Goal: Task Accomplishment & Management: Manage account settings

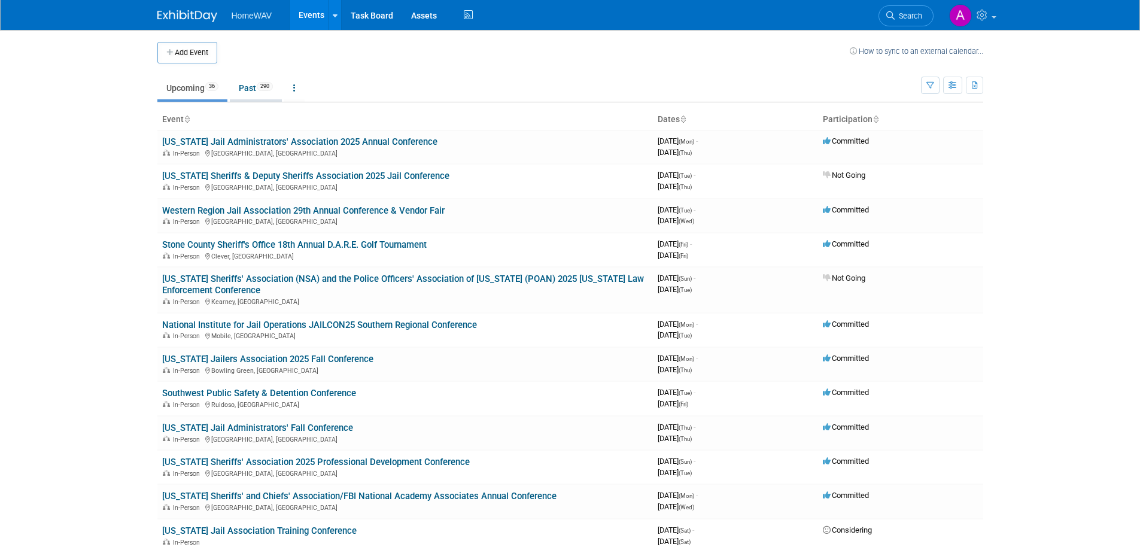
click at [259, 93] on link "Past 290" at bounding box center [256, 88] width 52 height 23
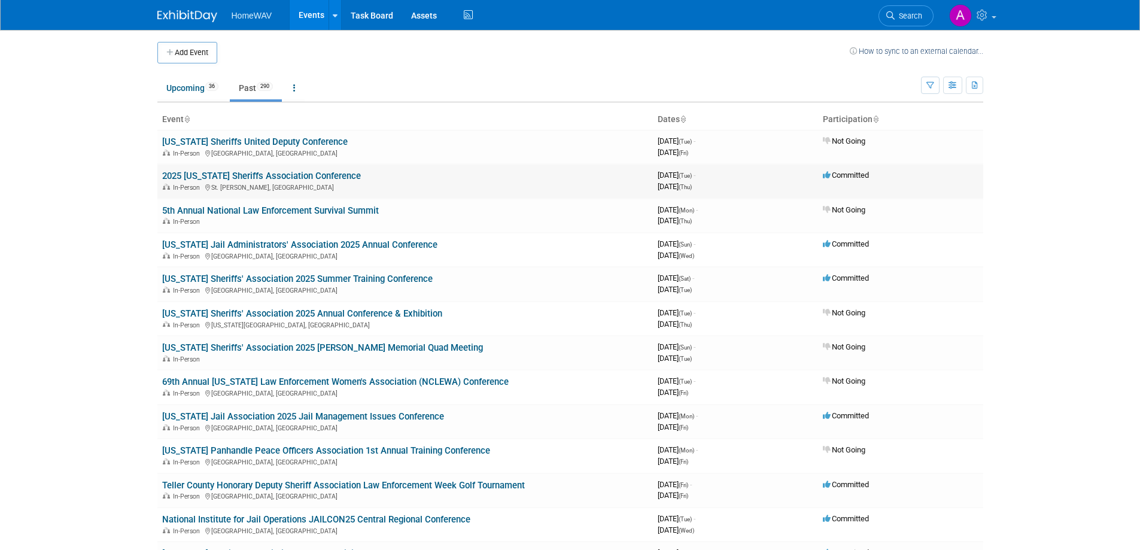
click at [277, 177] on link "2025 [US_STATE] Sheriffs Association Conference" at bounding box center [261, 176] width 199 height 11
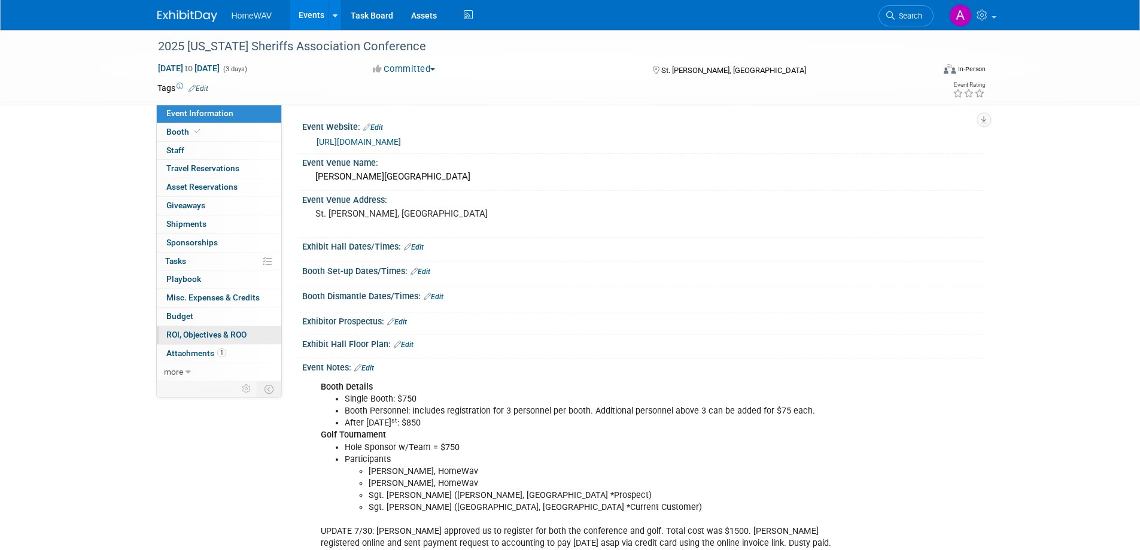
click at [206, 333] on span "ROI, Objectives & ROO 0" at bounding box center [206, 335] width 80 height 10
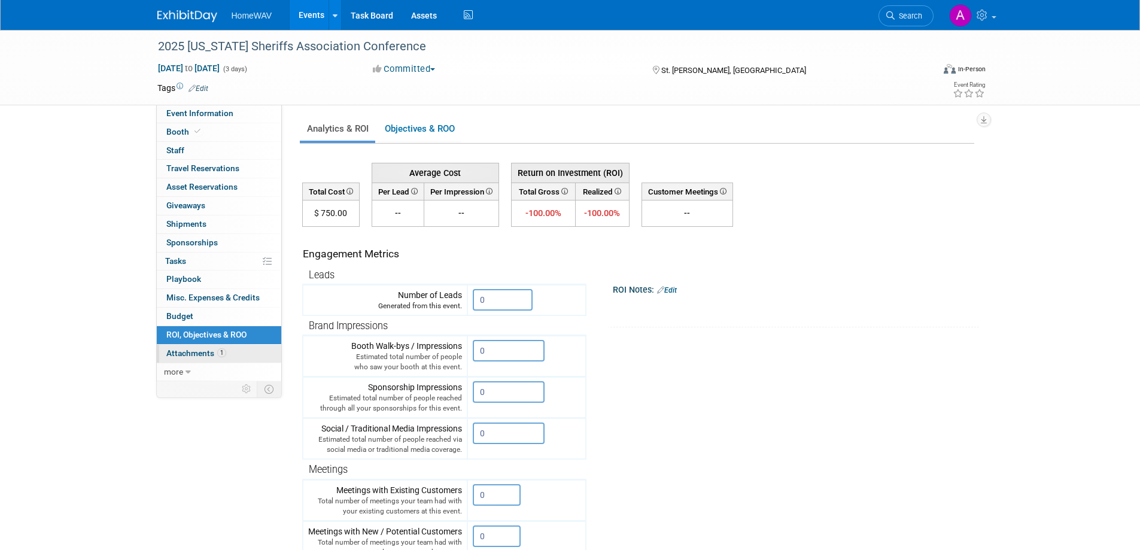
click at [196, 353] on span "Attachments 1" at bounding box center [196, 353] width 60 height 10
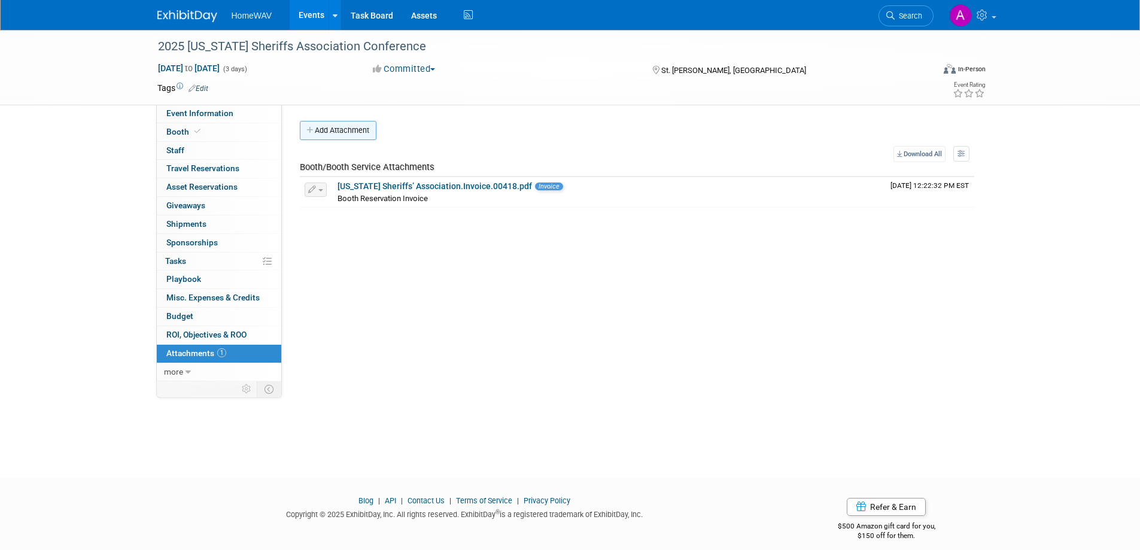
click at [355, 130] on button "Add Attachment" at bounding box center [338, 130] width 77 height 19
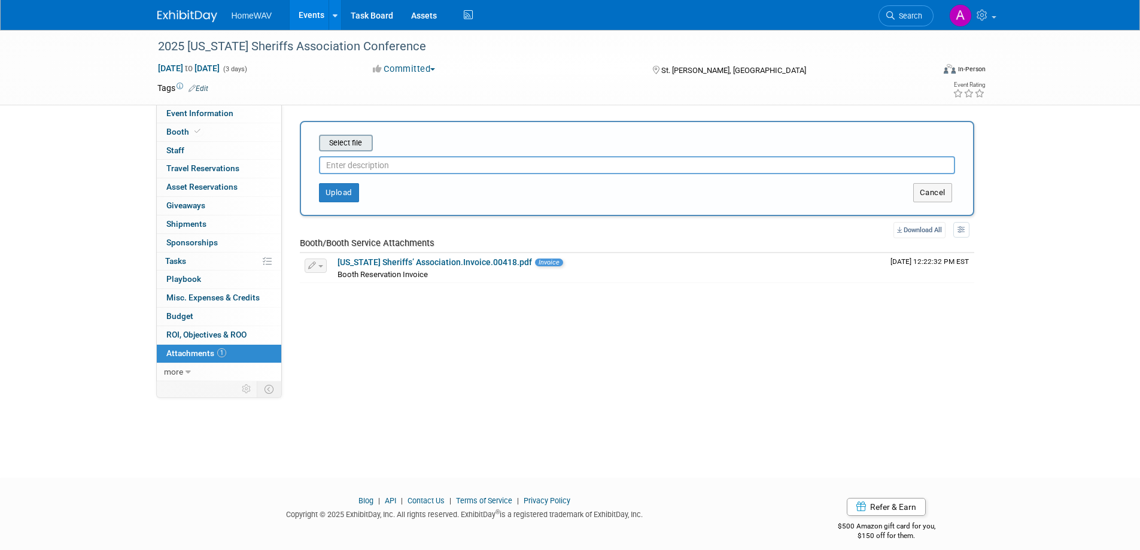
click at [365, 143] on input "file" at bounding box center [300, 143] width 142 height 14
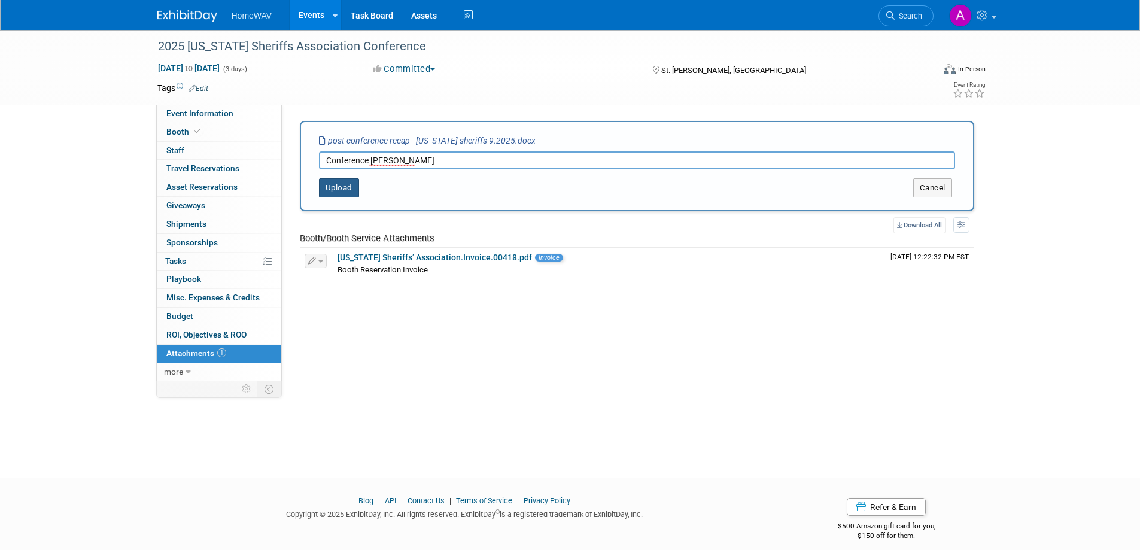
type input "Conference Recap_Brian Owens"
click at [351, 186] on button "Upload" at bounding box center [339, 187] width 40 height 19
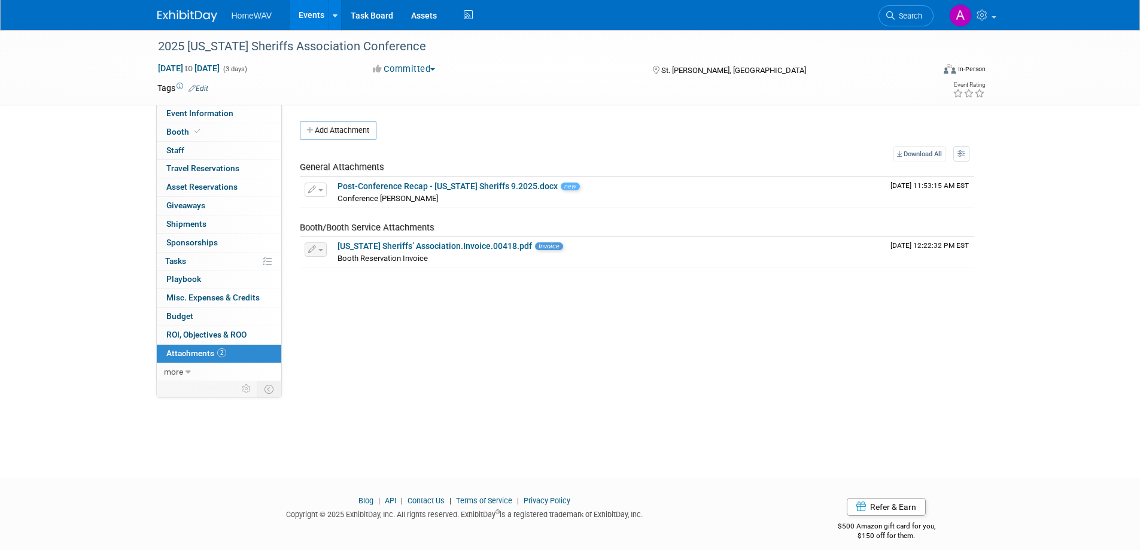
click at [575, 314] on div "Event Website: Edit https://utahsheriffsassociation.wildapricot.org/events Even…" at bounding box center [632, 243] width 701 height 276
click at [308, 18] on link "Events" at bounding box center [312, 15] width 44 height 30
